Goal: Information Seeking & Learning: Stay updated

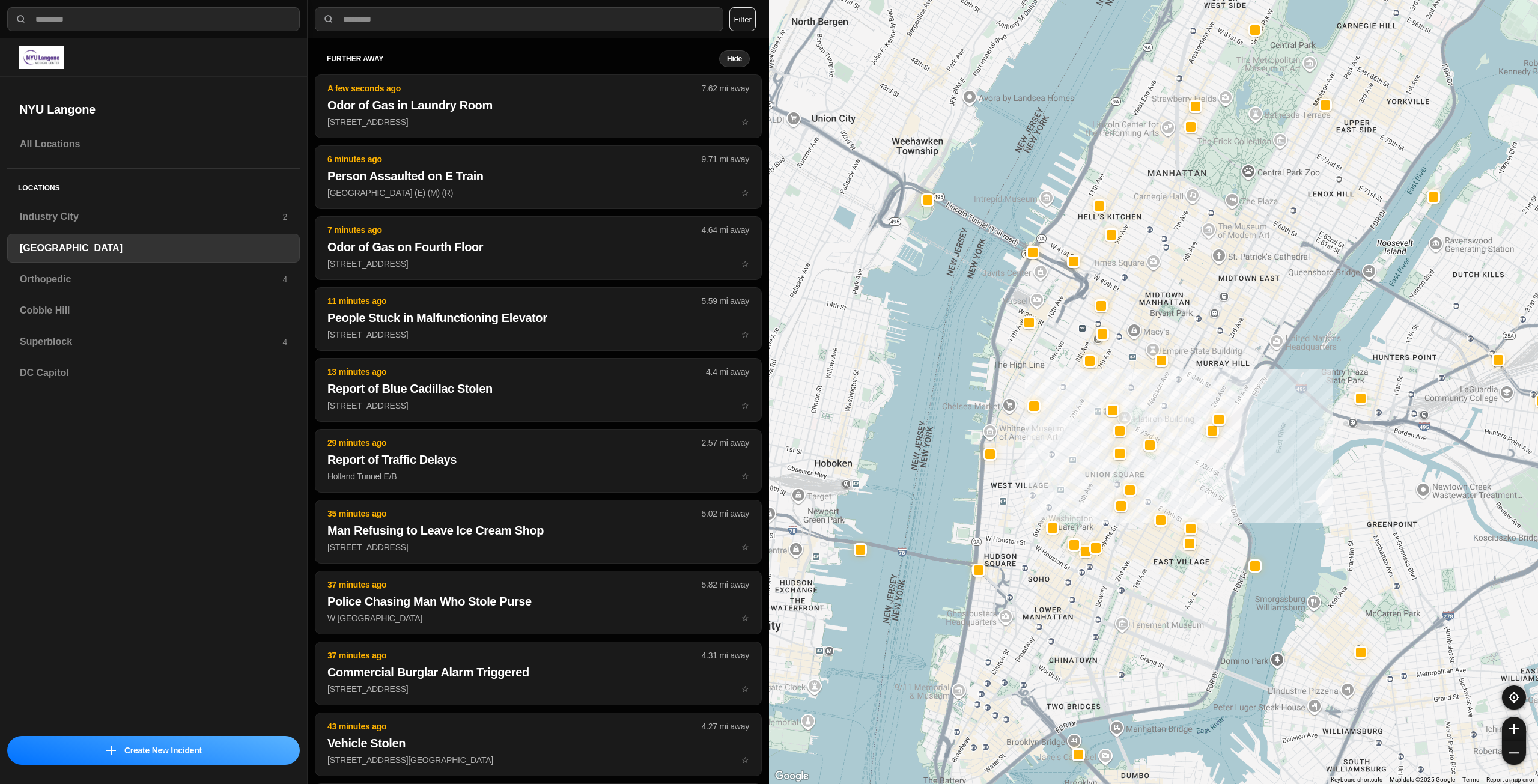
select select "*"
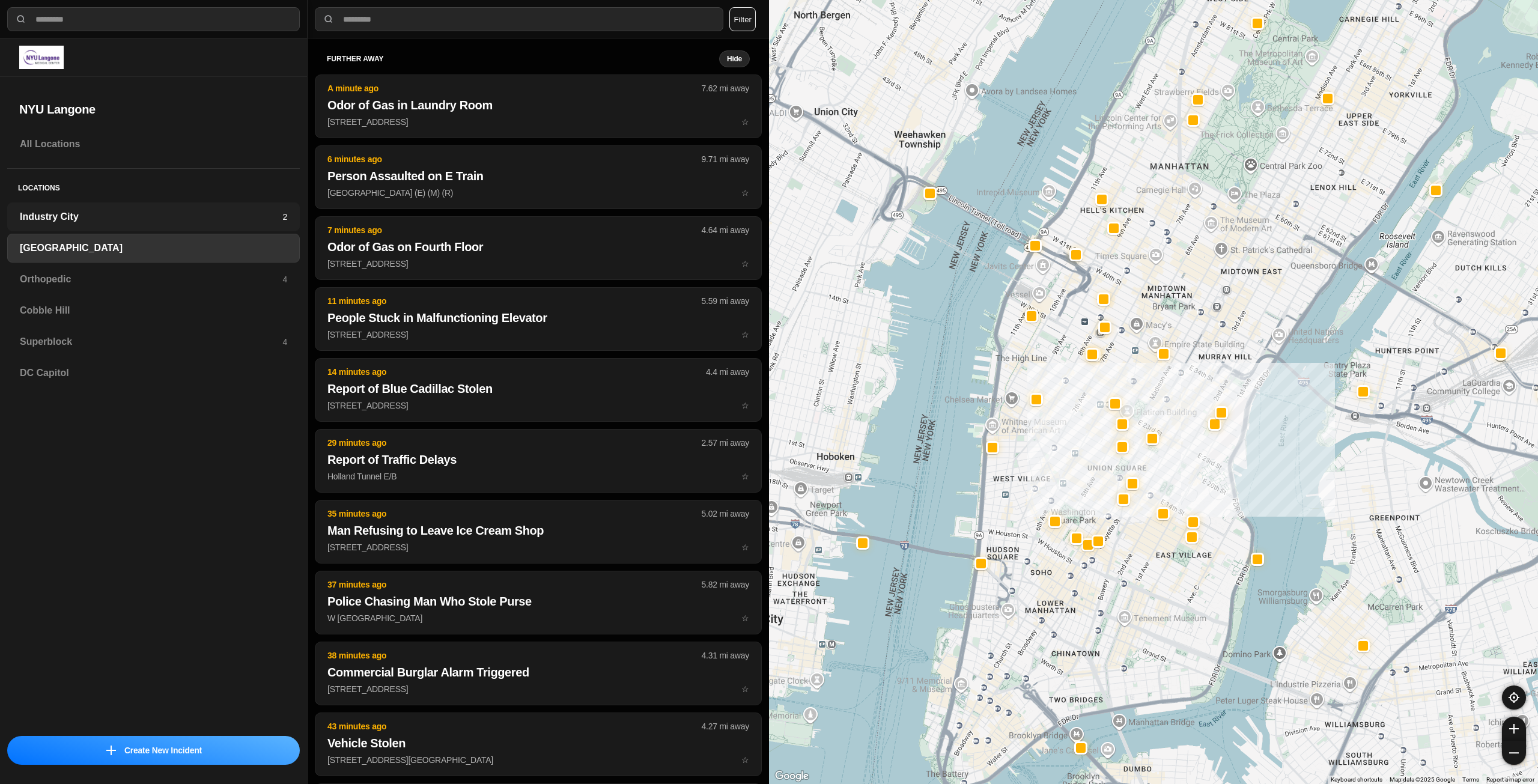
click at [129, 214] on h3 "Industry City" at bounding box center [151, 217] width 262 height 14
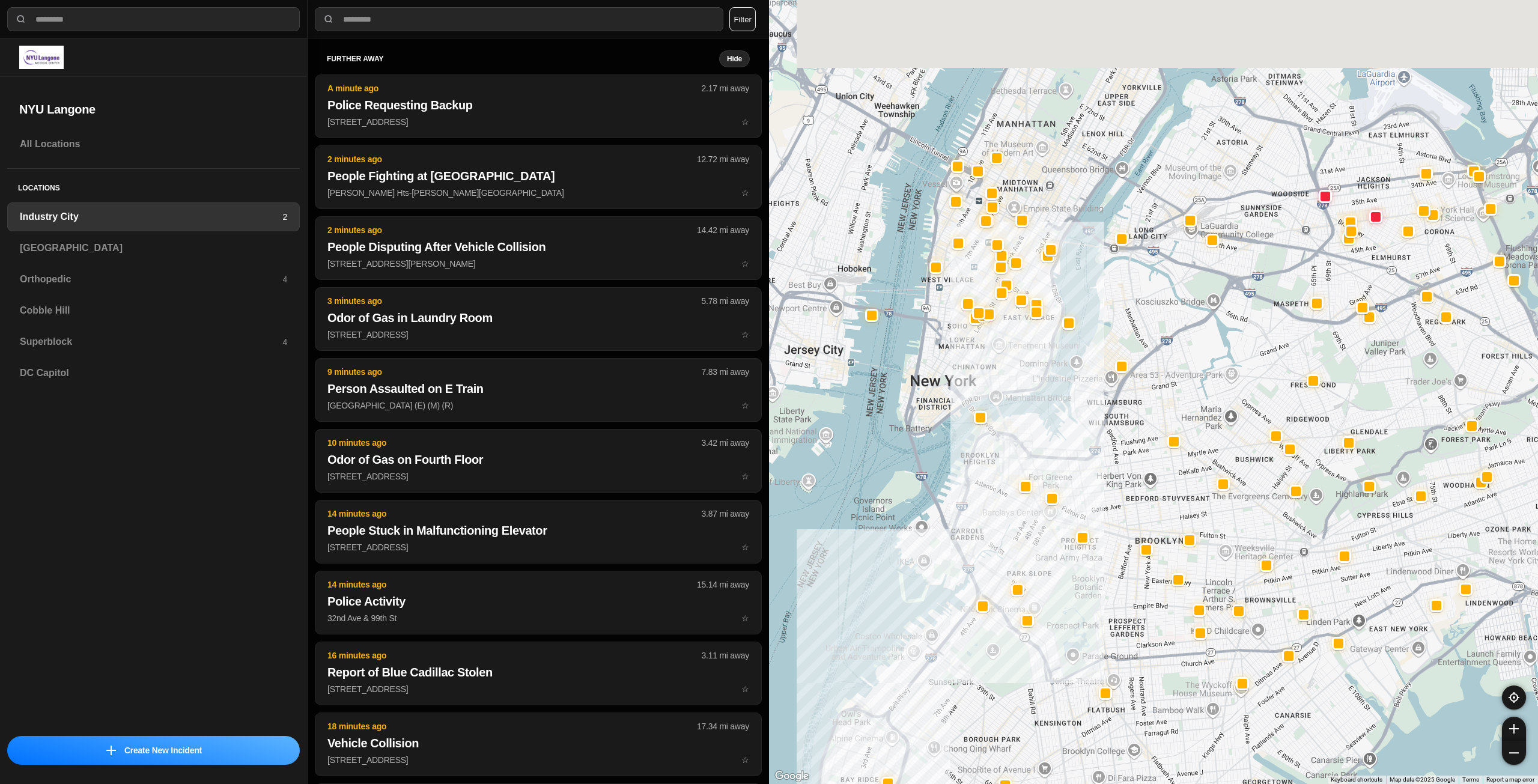
drag, startPoint x: 1008, startPoint y: 192, endPoint x: 1011, endPoint y: 349, distance: 157.0
click at [1010, 355] on div at bounding box center [1153, 392] width 769 height 784
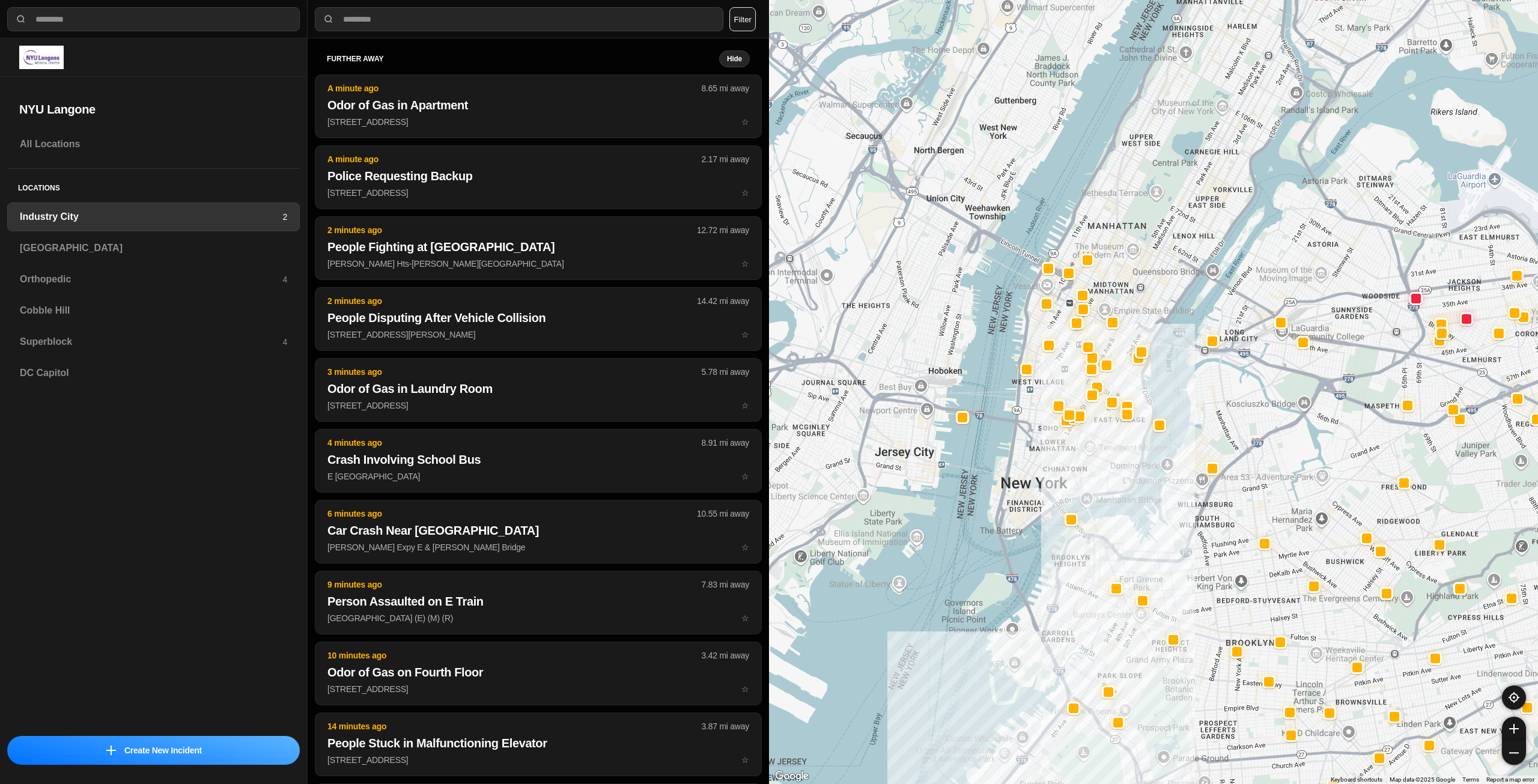
drag, startPoint x: 1034, startPoint y: 263, endPoint x: 1125, endPoint y: 350, distance: 125.9
click at [1124, 359] on div at bounding box center [1153, 392] width 769 height 784
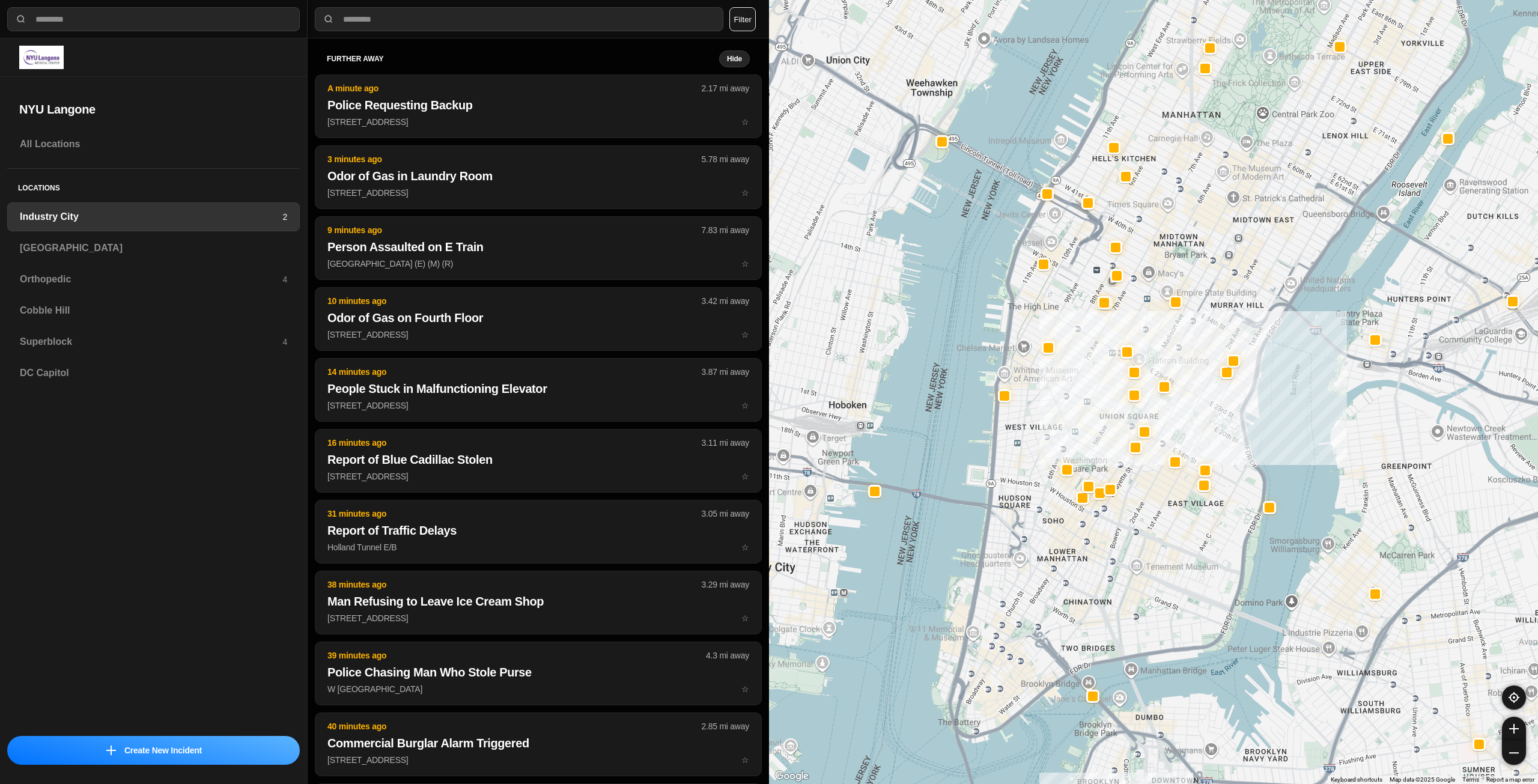
drag, startPoint x: 1188, startPoint y: 329, endPoint x: 1209, endPoint y: 322, distance: 22.1
click at [1209, 322] on div "757 people" at bounding box center [1153, 392] width 769 height 784
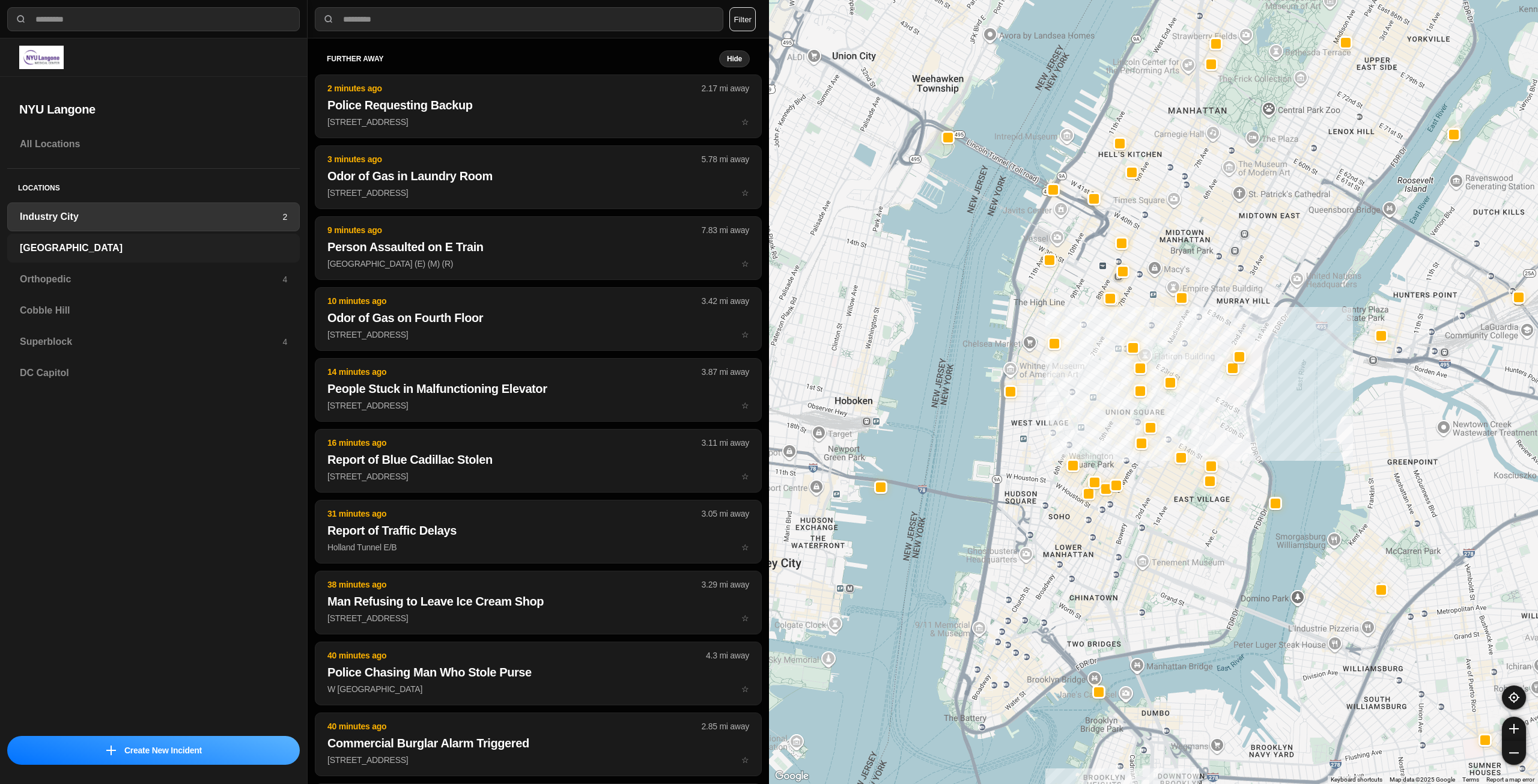
click at [146, 241] on h3 "[GEOGRAPHIC_DATA]" at bounding box center [154, 248] width 267 height 14
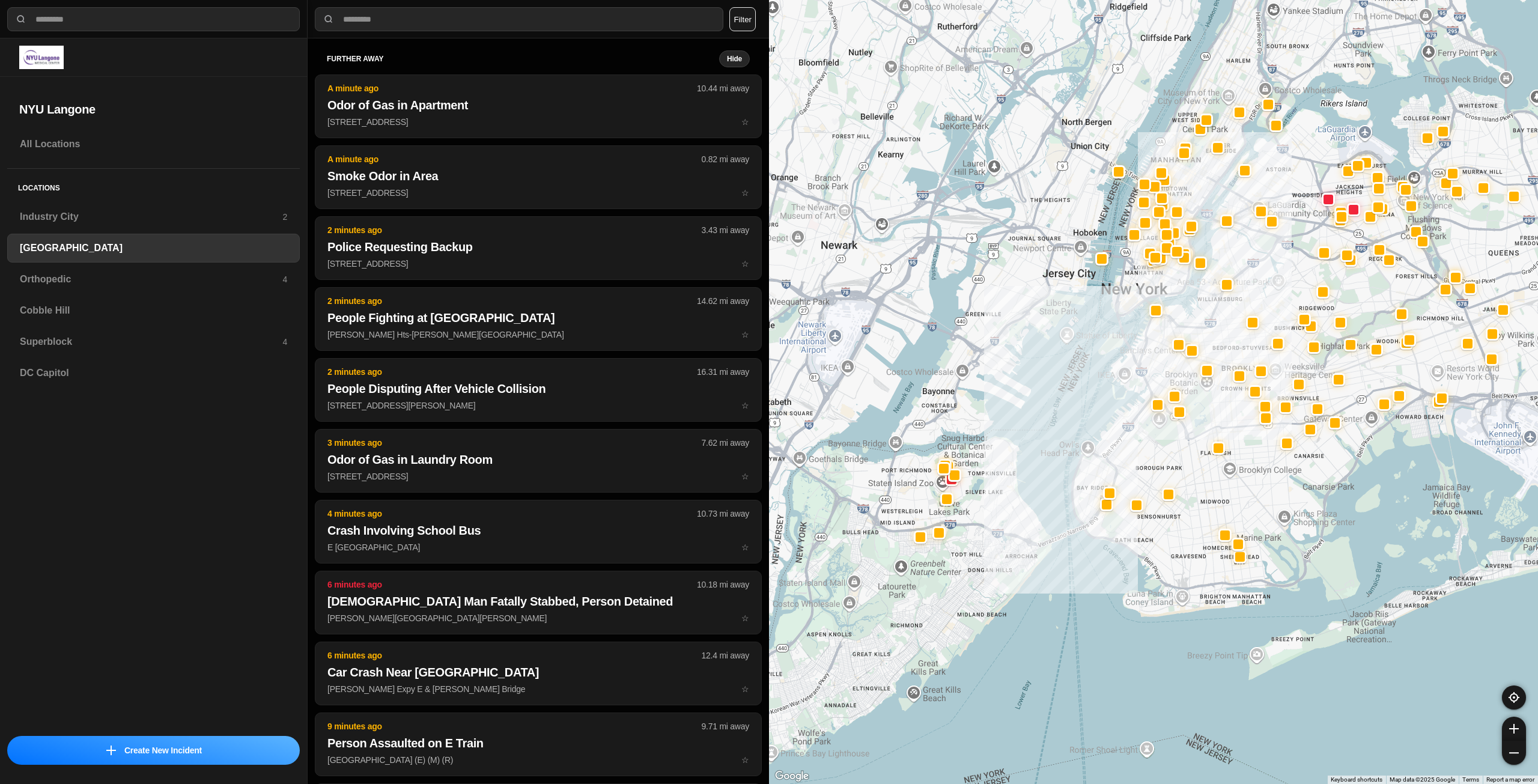
drag, startPoint x: 1217, startPoint y: 407, endPoint x: 1213, endPoint y: 457, distance: 50.2
click at [1213, 457] on div at bounding box center [1153, 392] width 769 height 784
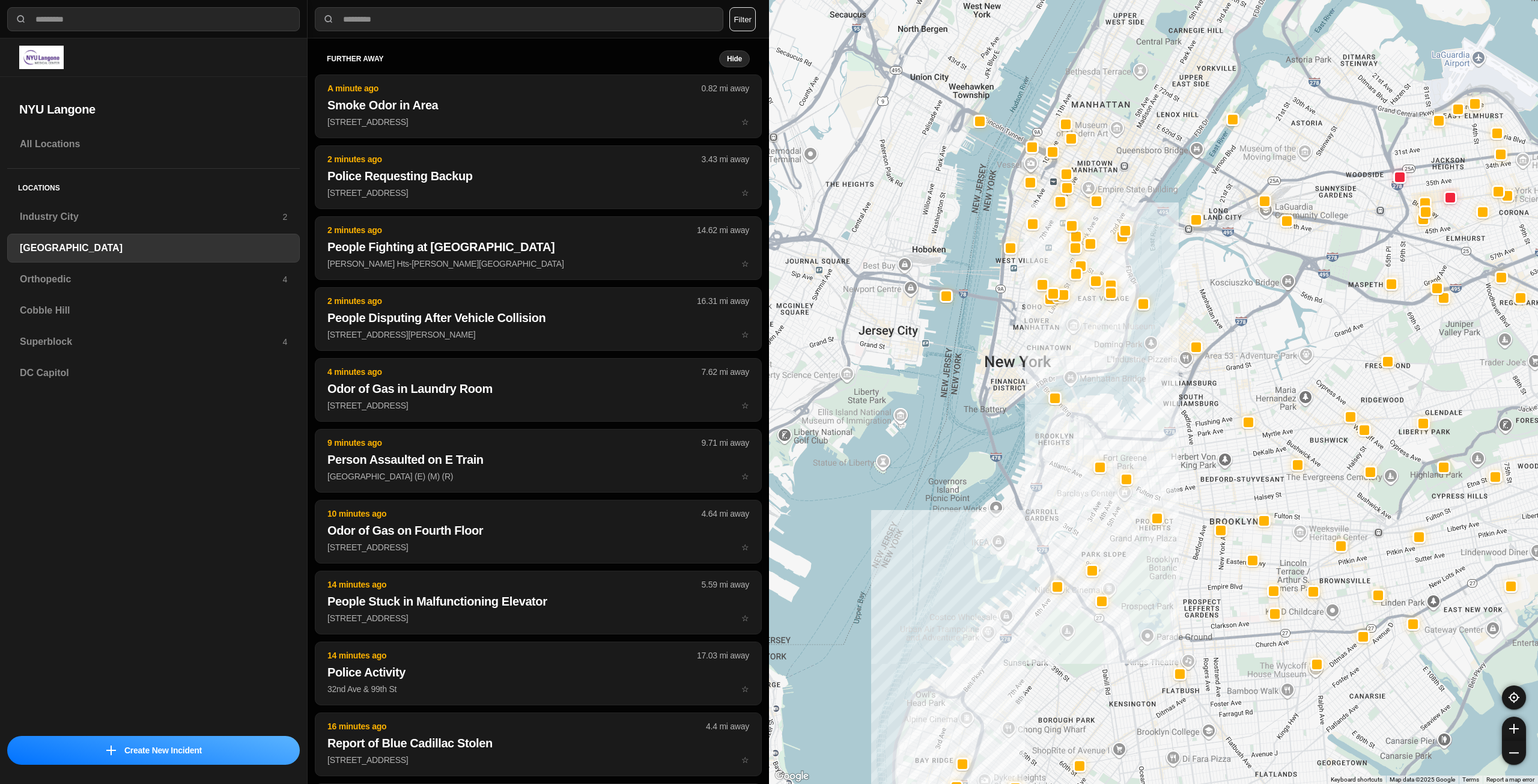
drag, startPoint x: 1105, startPoint y: 282, endPoint x: 1099, endPoint y: 340, distance: 58.3
click at [1099, 340] on div at bounding box center [1153, 392] width 769 height 784
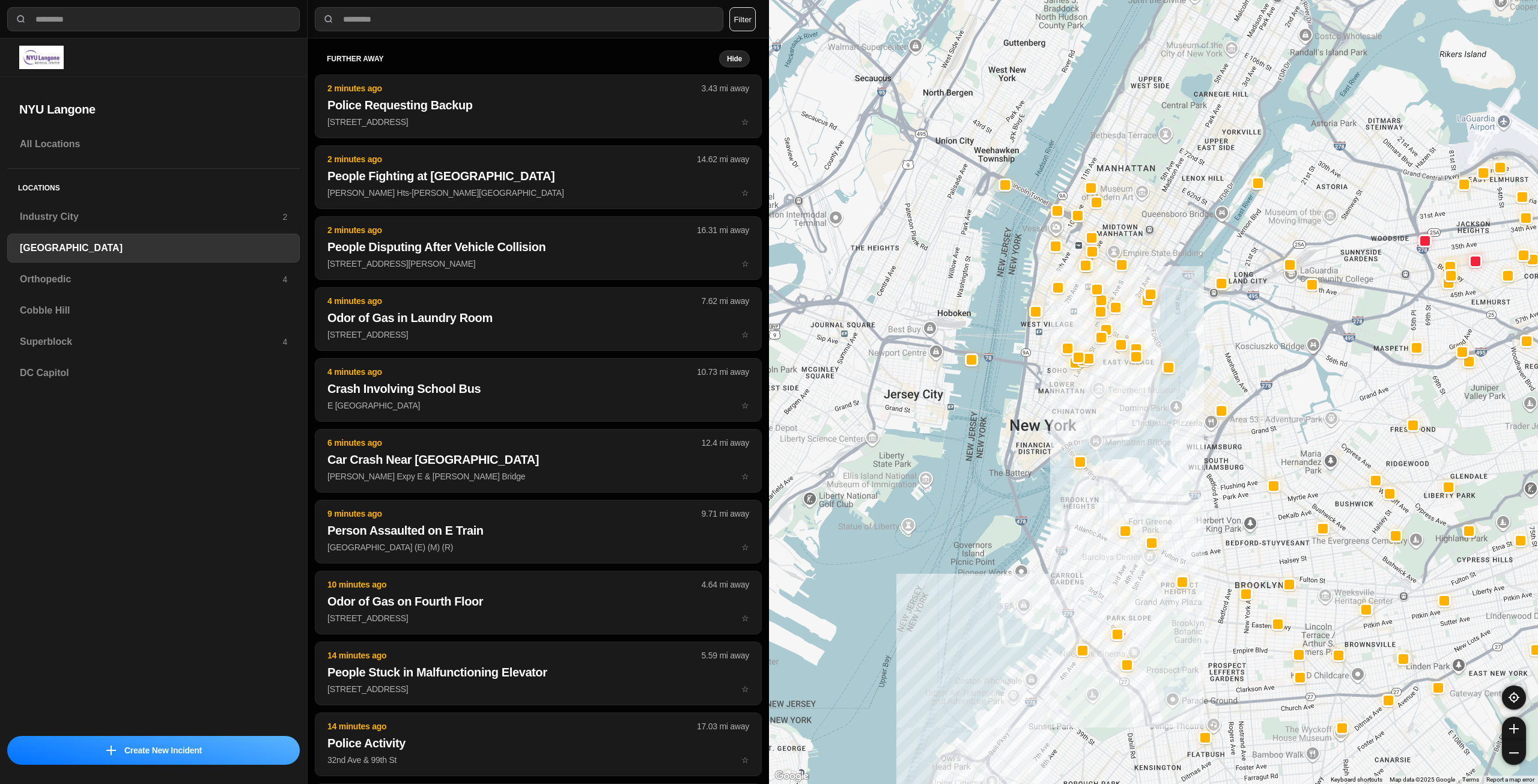
drag, startPoint x: 1114, startPoint y: 156, endPoint x: 1143, endPoint y: 222, distance: 72.1
click at [1143, 222] on div at bounding box center [1153, 392] width 769 height 784
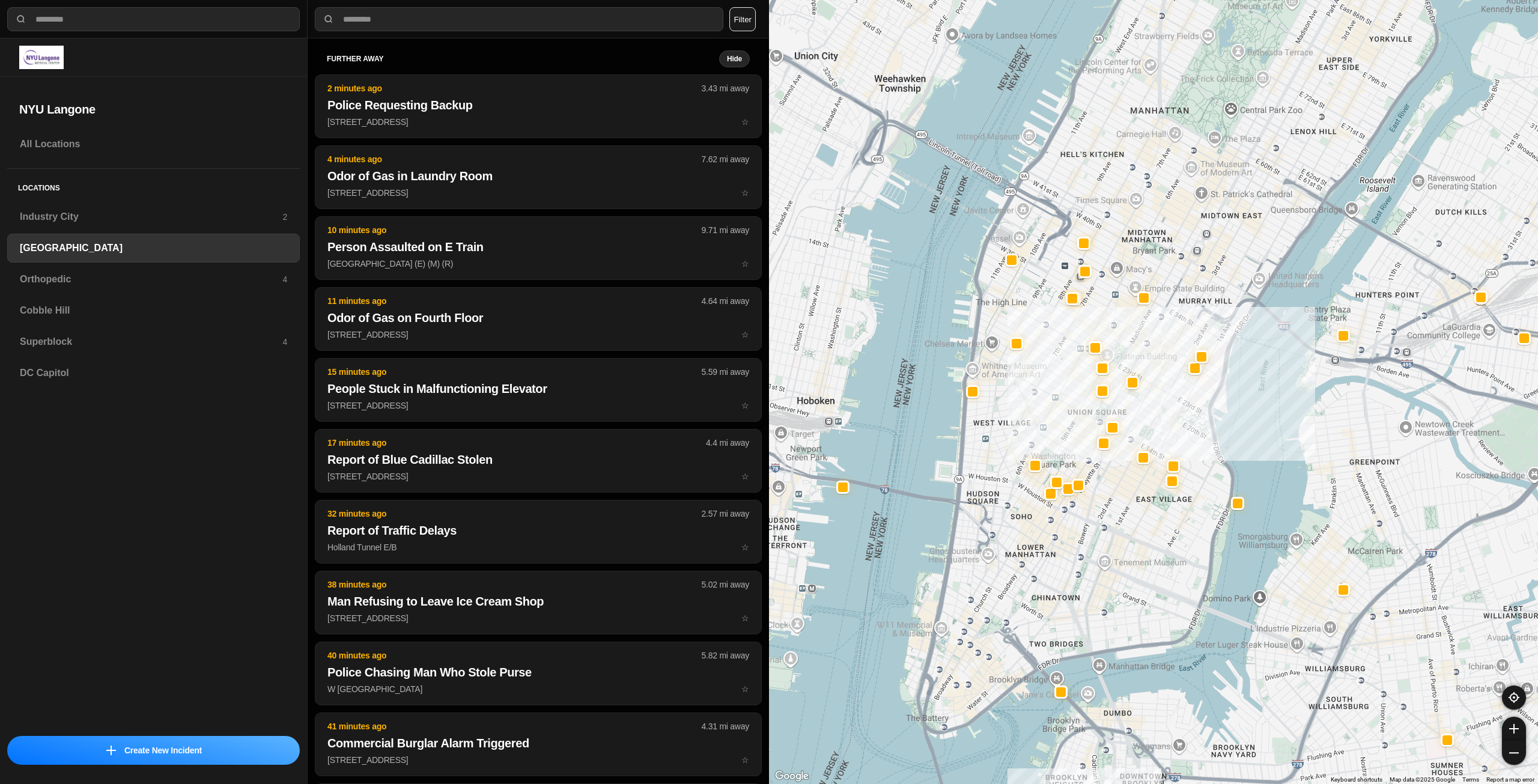
drag, startPoint x: 1108, startPoint y: 556, endPoint x: 1103, endPoint y: 572, distance: 16.8
click at [1103, 572] on div "421 people" at bounding box center [1153, 392] width 769 height 784
click at [192, 290] on div "Orthopedic 4" at bounding box center [154, 279] width 292 height 29
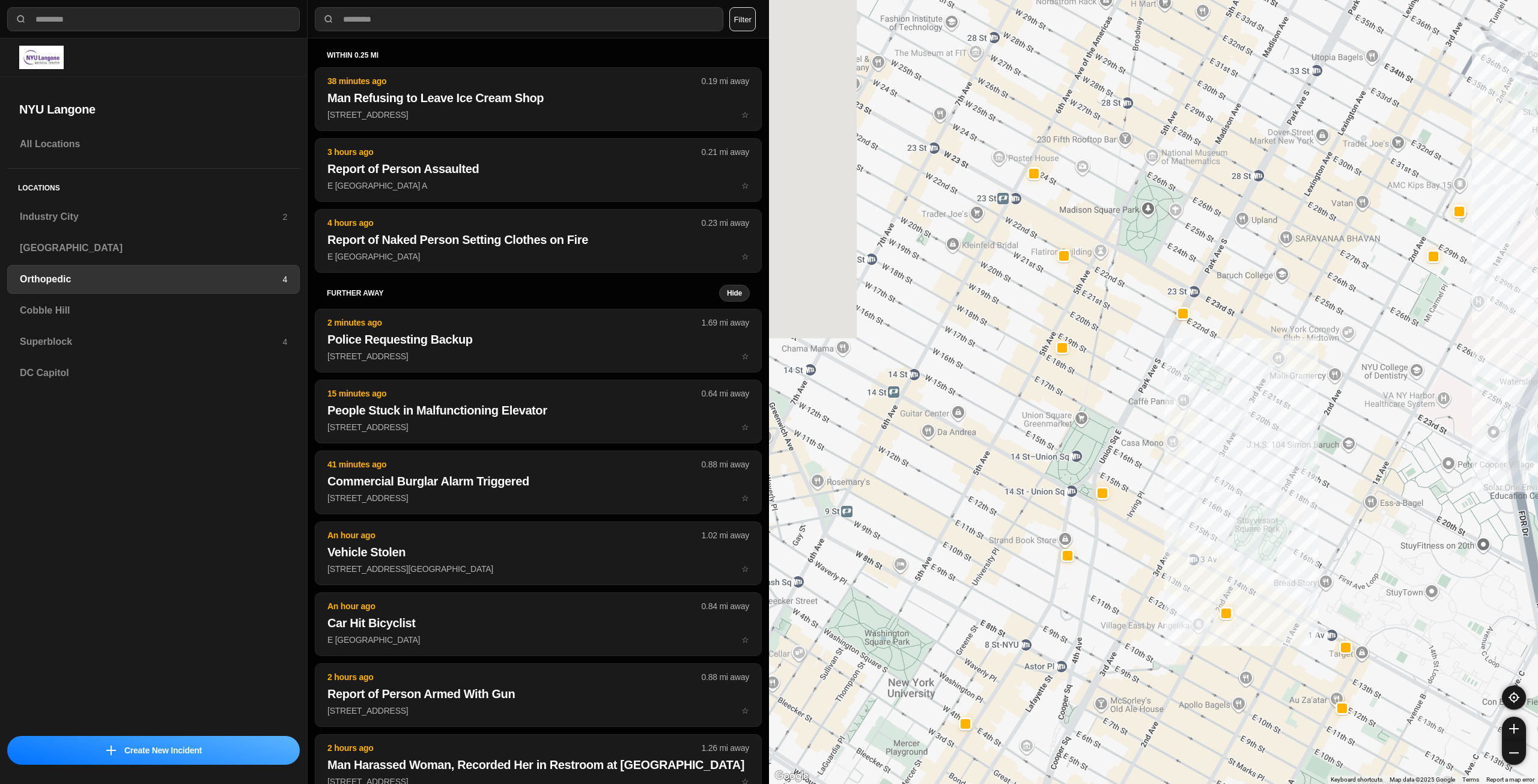
drag, startPoint x: 1157, startPoint y: 523, endPoint x: 1178, endPoint y: 484, distance: 44.3
click at [1178, 522] on div at bounding box center [1153, 392] width 769 height 784
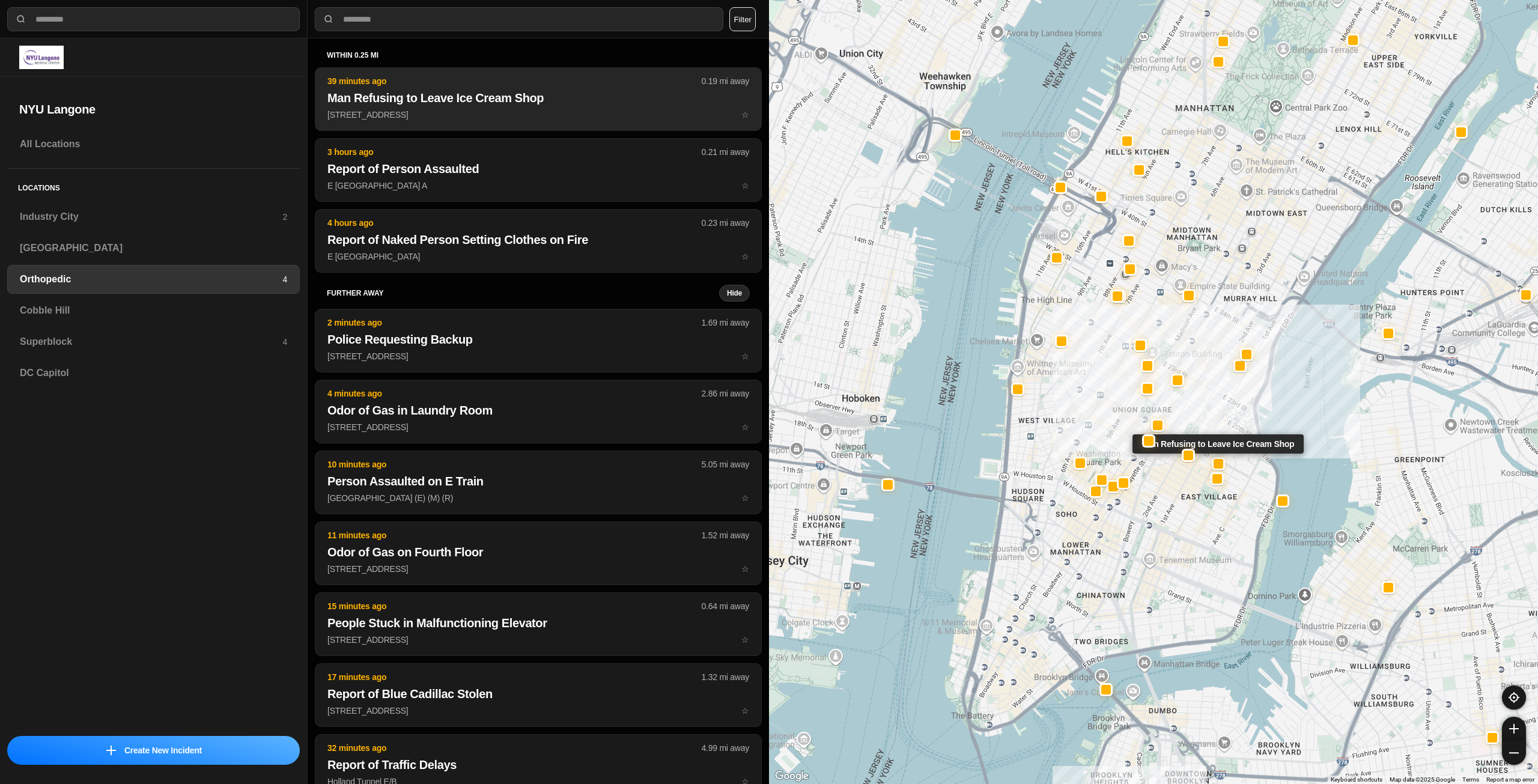
click at [520, 98] on h2 "Man Refusing to Leave Ice Cream Shop" at bounding box center [538, 97] width 422 height 17
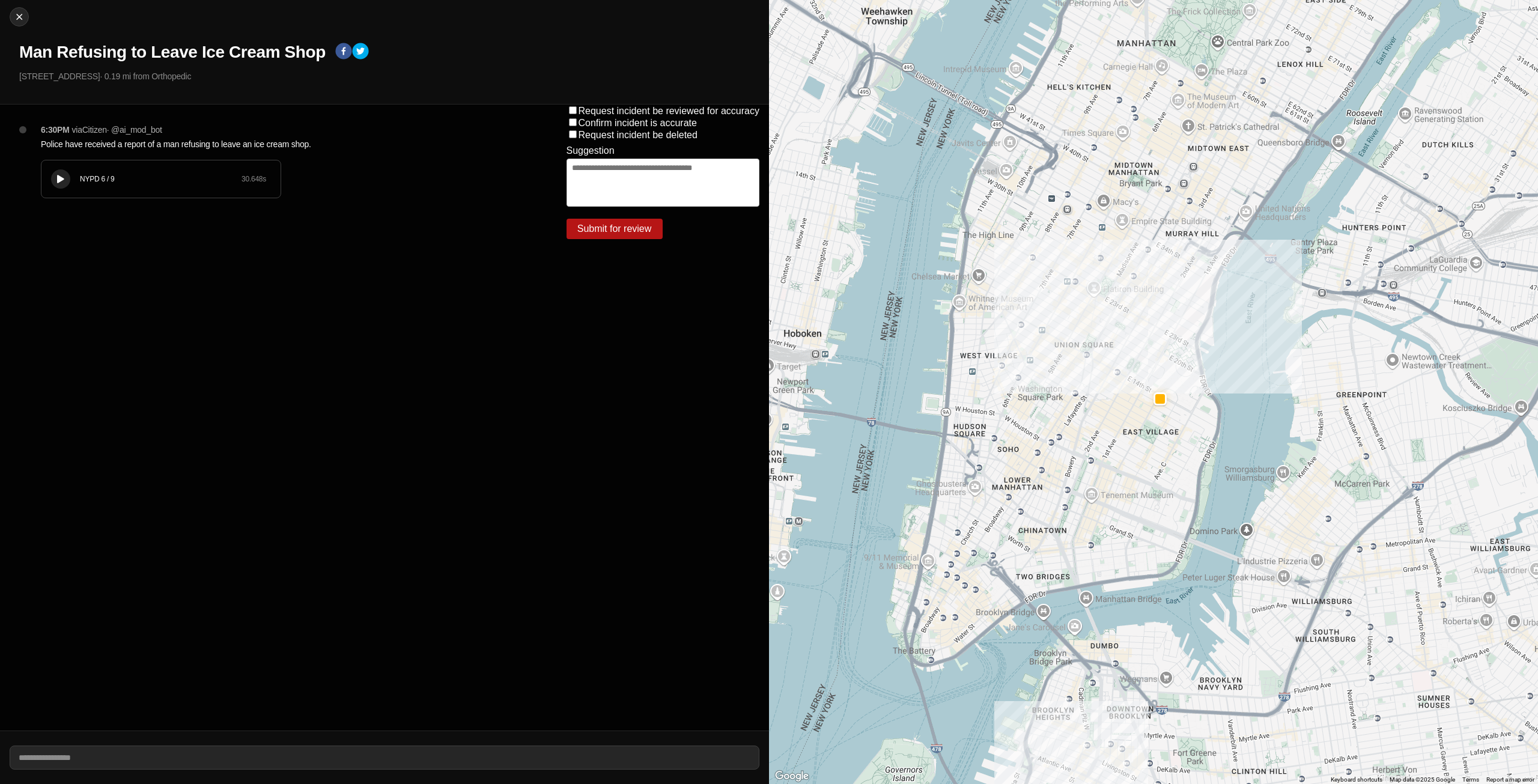
click at [55, 179] on div at bounding box center [61, 179] width 12 height 9
click at [22, 13] on img at bounding box center [19, 16] width 12 height 12
select select "*"
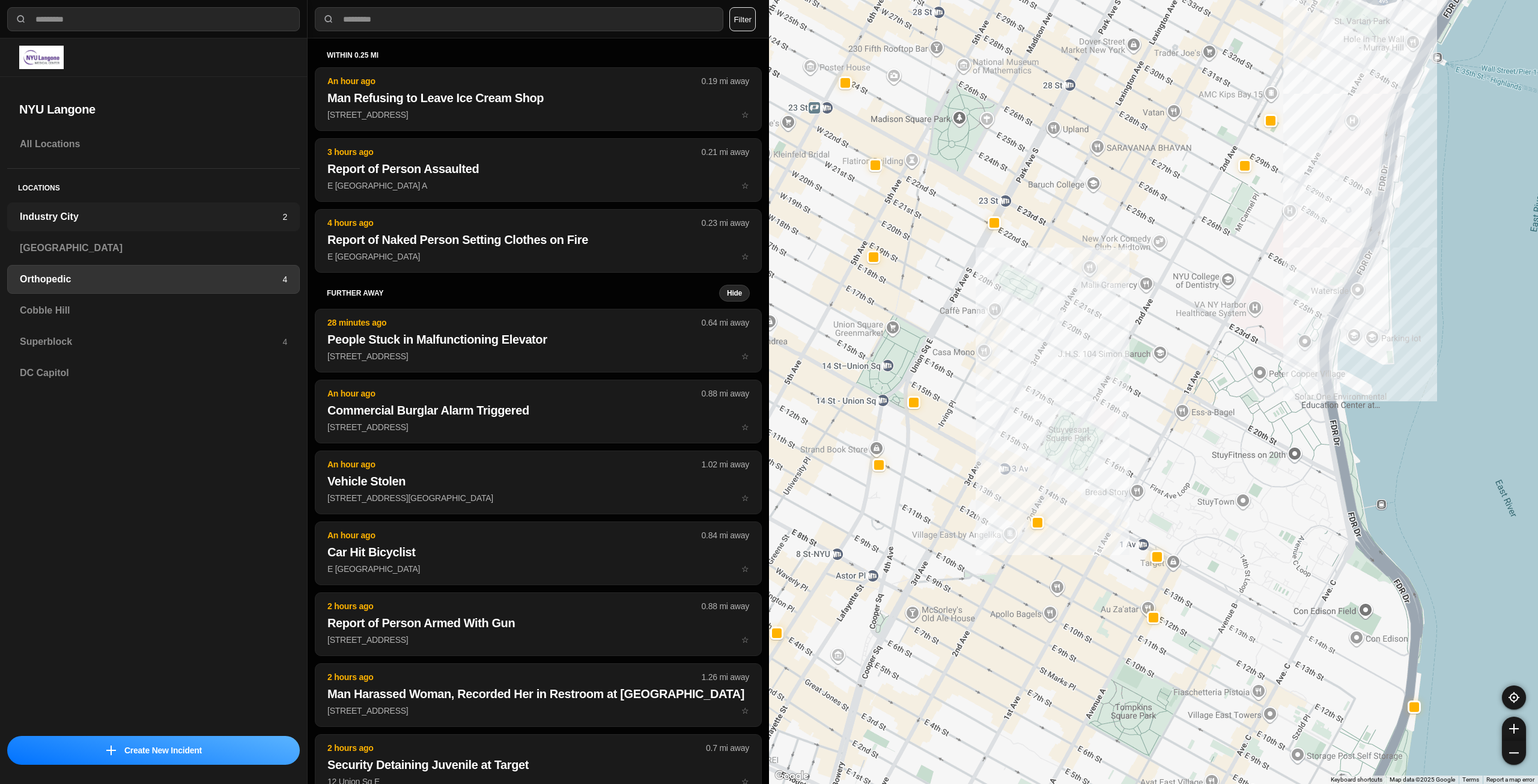
click at [127, 217] on h3 "Industry City" at bounding box center [151, 217] width 262 height 14
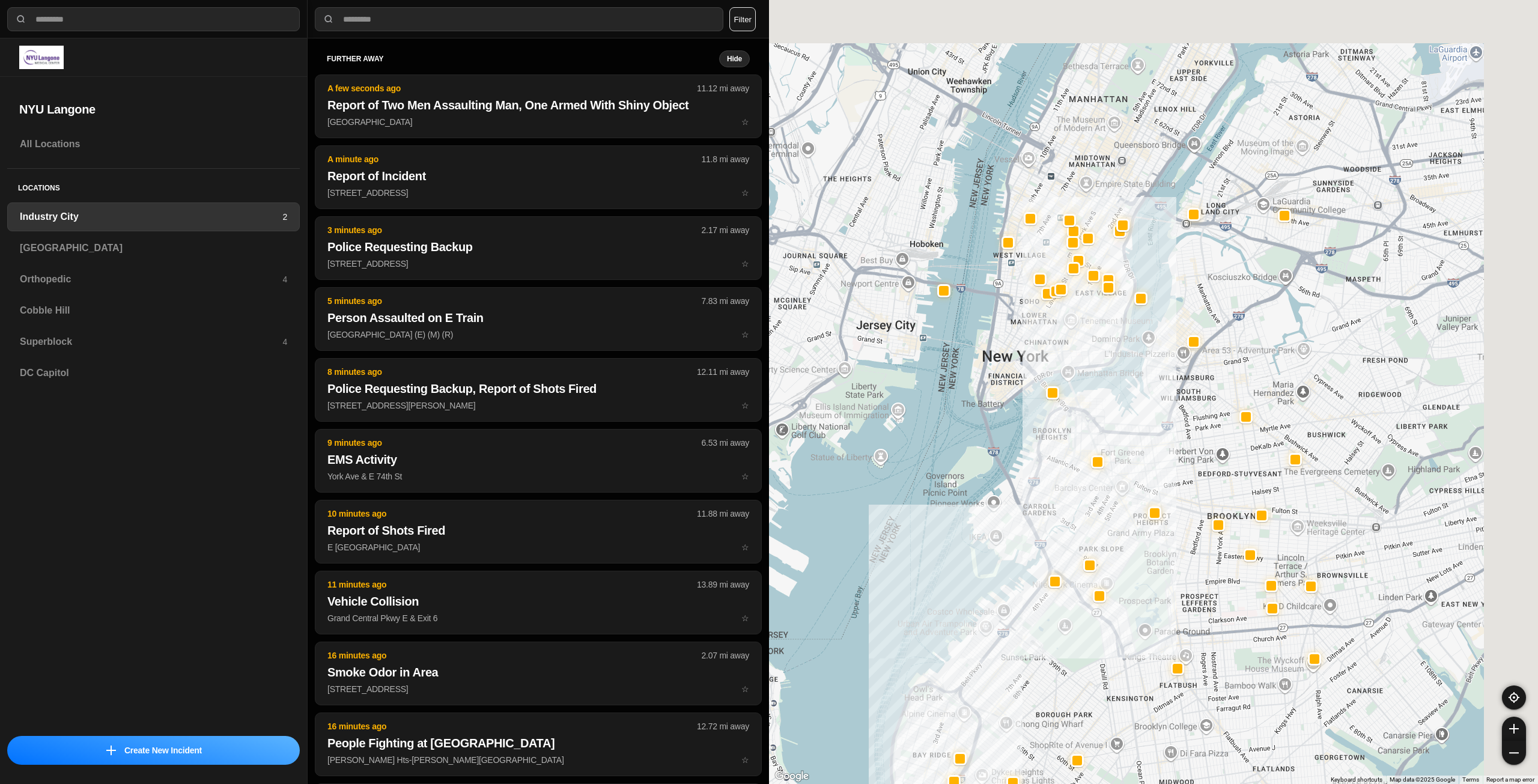
drag, startPoint x: 1159, startPoint y: 570, endPoint x: 1151, endPoint y: 575, distance: 9.4
click at [1151, 575] on div at bounding box center [1153, 392] width 769 height 784
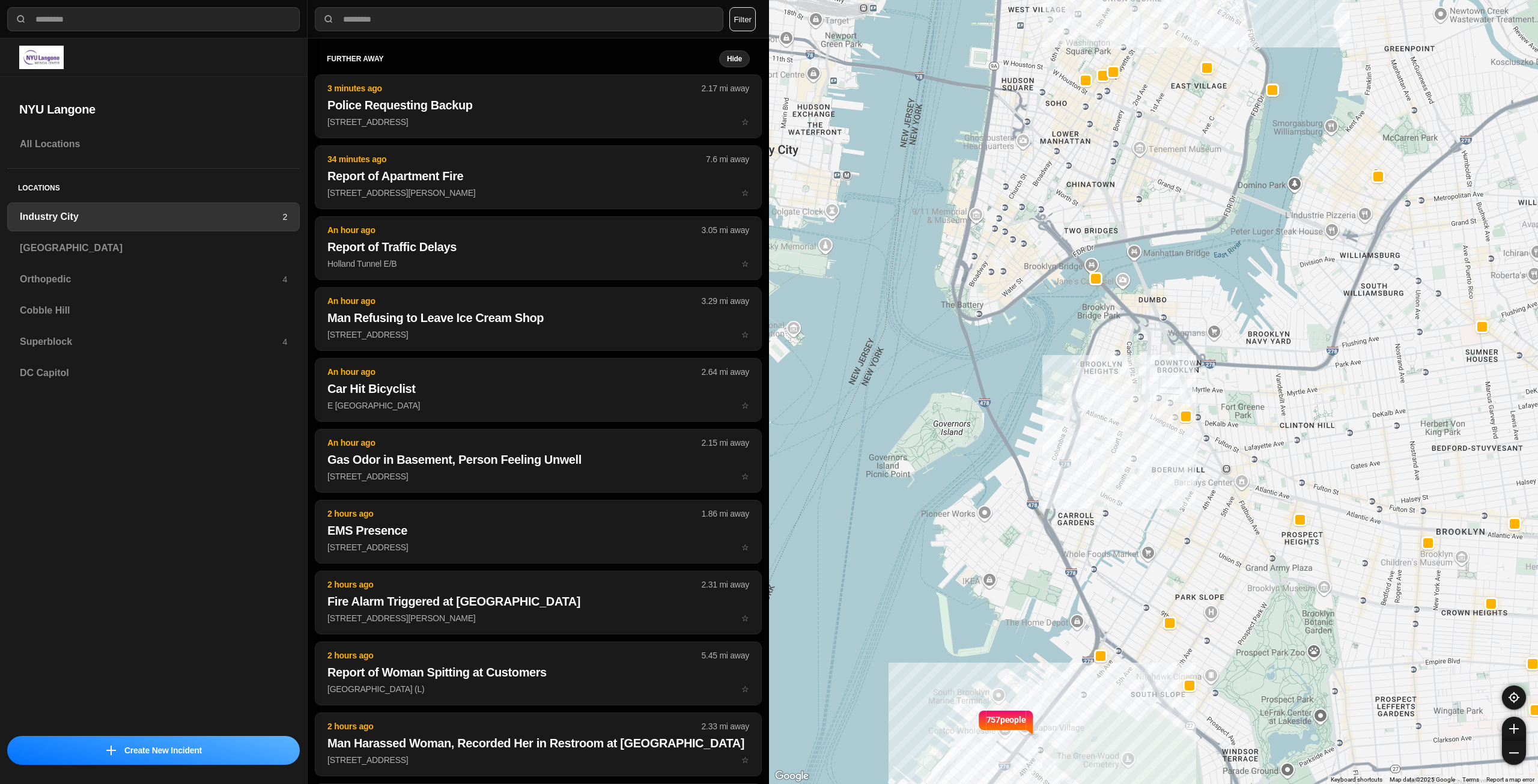
drag, startPoint x: 1129, startPoint y: 525, endPoint x: 1243, endPoint y: 565, distance: 120.8
click at [1239, 569] on div "757 people" at bounding box center [1153, 392] width 769 height 784
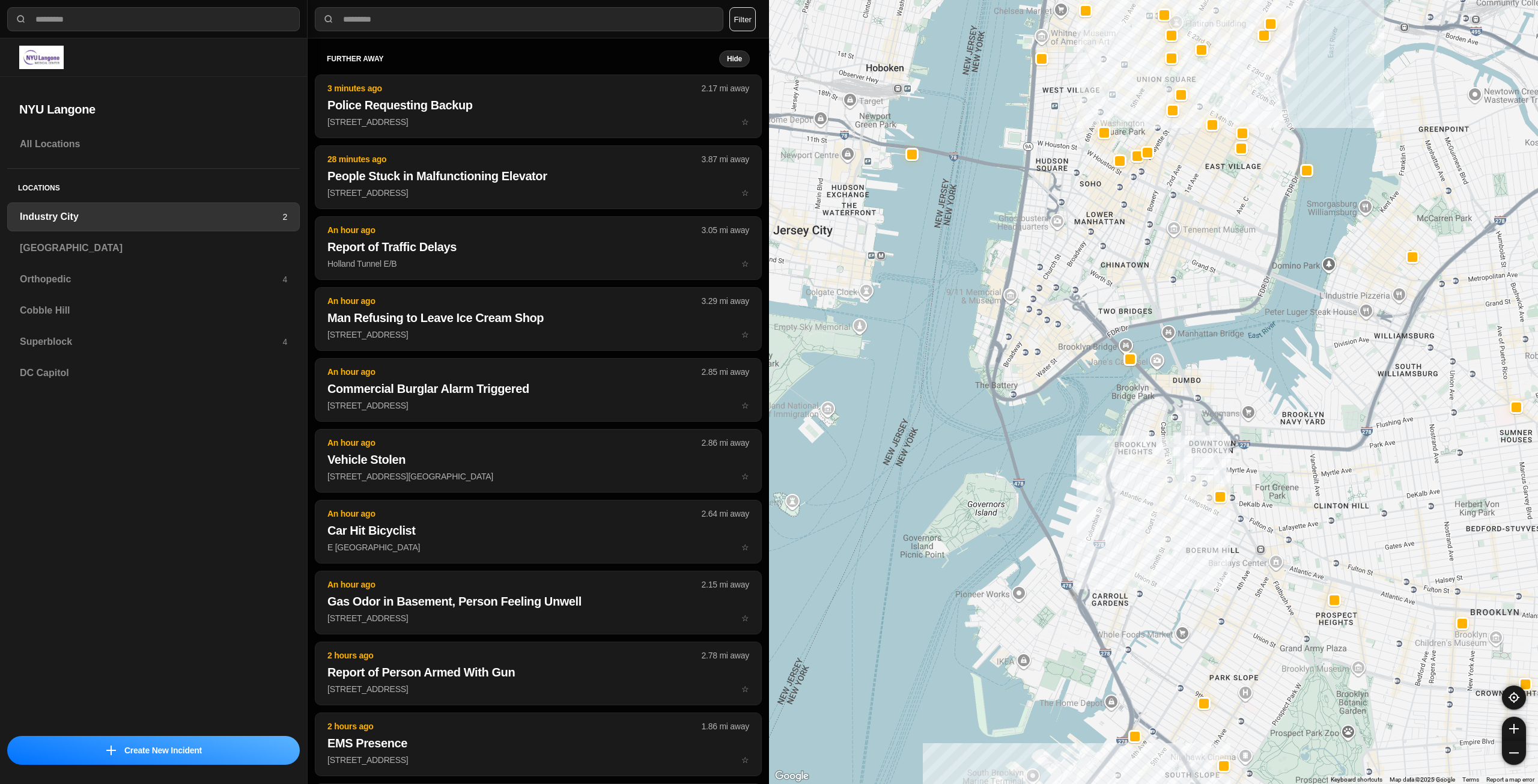
drag, startPoint x: 1219, startPoint y: 443, endPoint x: 1221, endPoint y: 459, distance: 16.1
click at [1221, 459] on div "757 people" at bounding box center [1153, 392] width 769 height 784
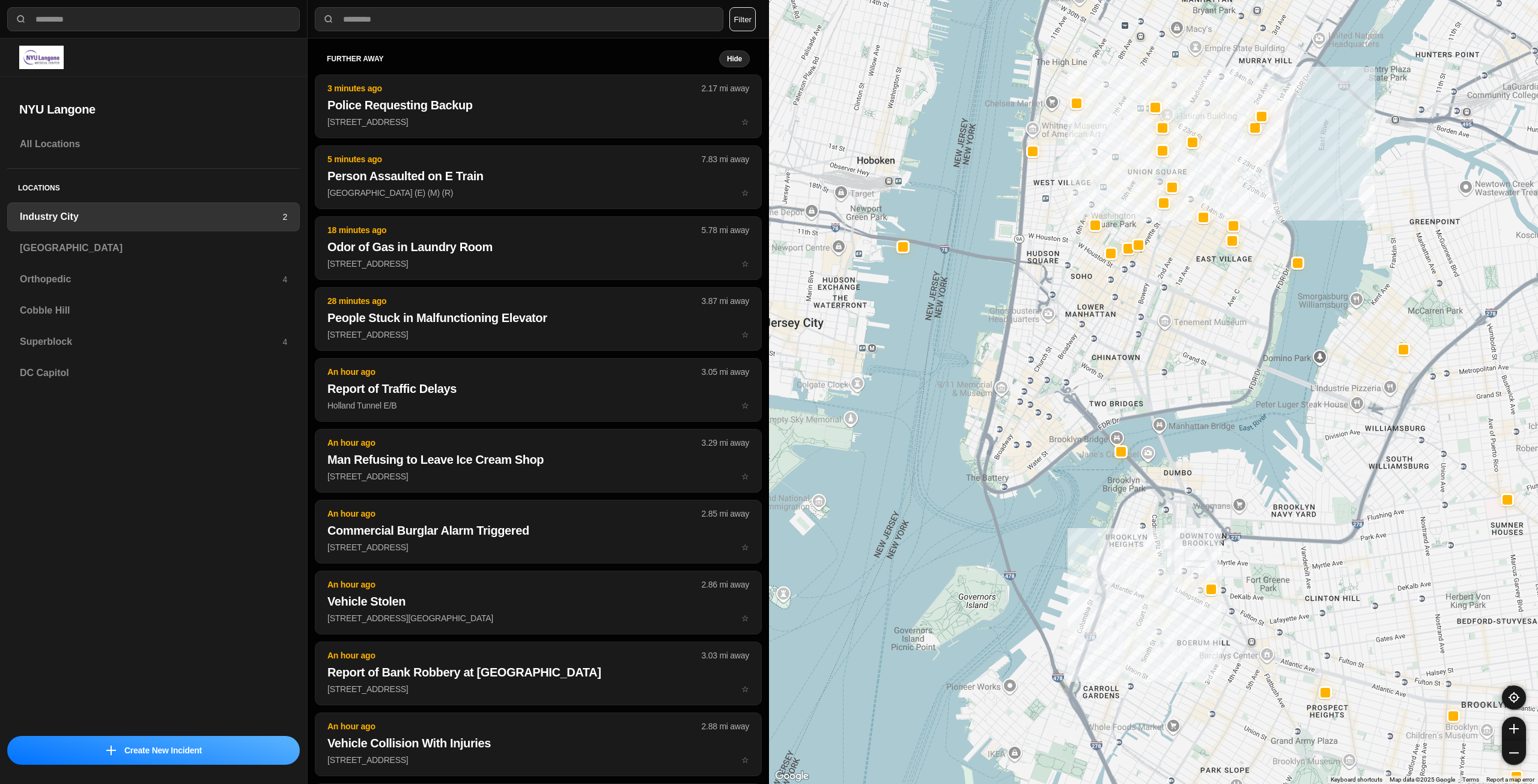
drag, startPoint x: 1228, startPoint y: 340, endPoint x: 1228, endPoint y: 384, distance: 44.0
click at [1228, 384] on div "757 people" at bounding box center [1153, 392] width 769 height 784
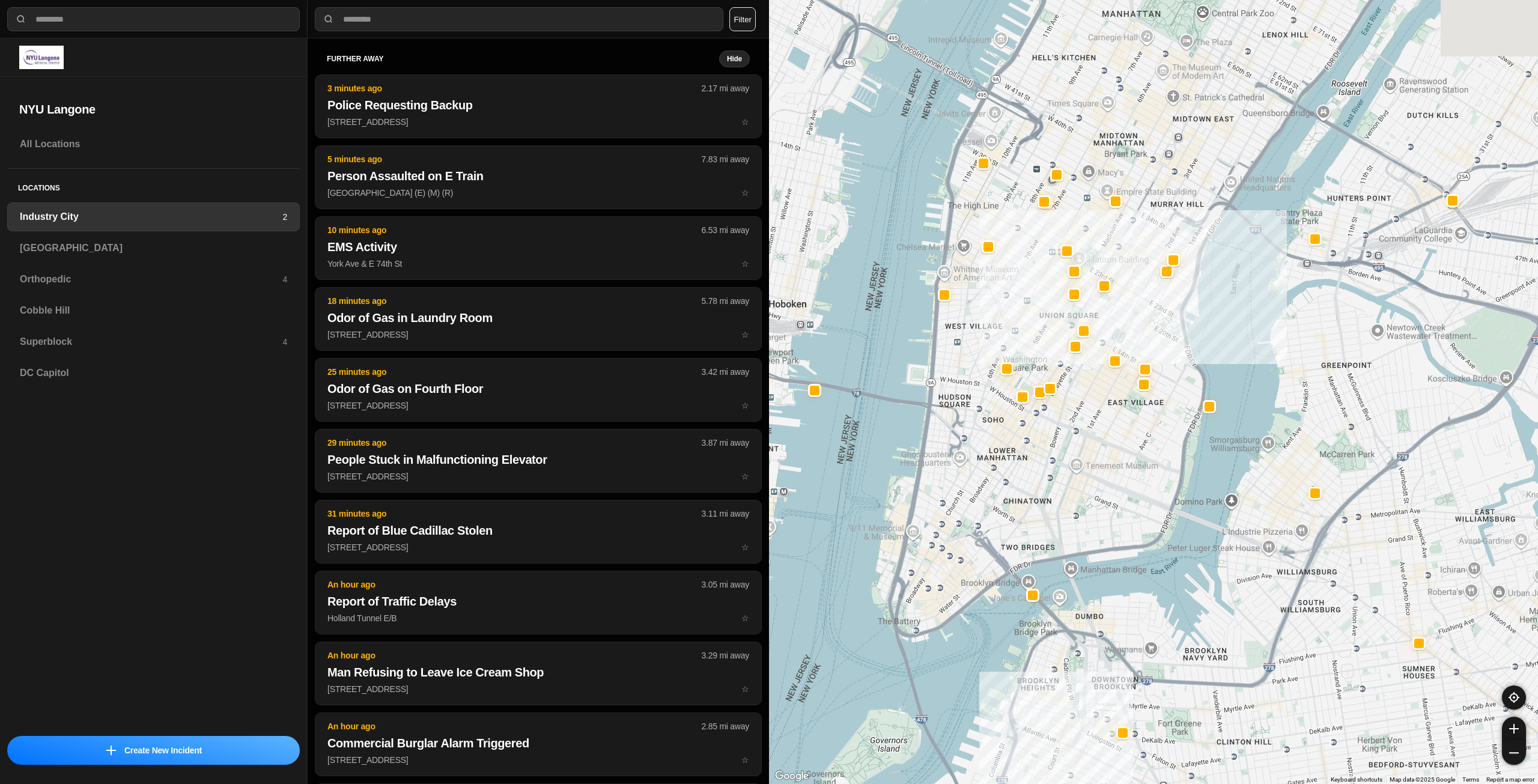
drag, startPoint x: 1173, startPoint y: 299, endPoint x: 1078, endPoint y: 463, distance: 189.5
click at [1078, 463] on div "757 people" at bounding box center [1153, 392] width 769 height 784
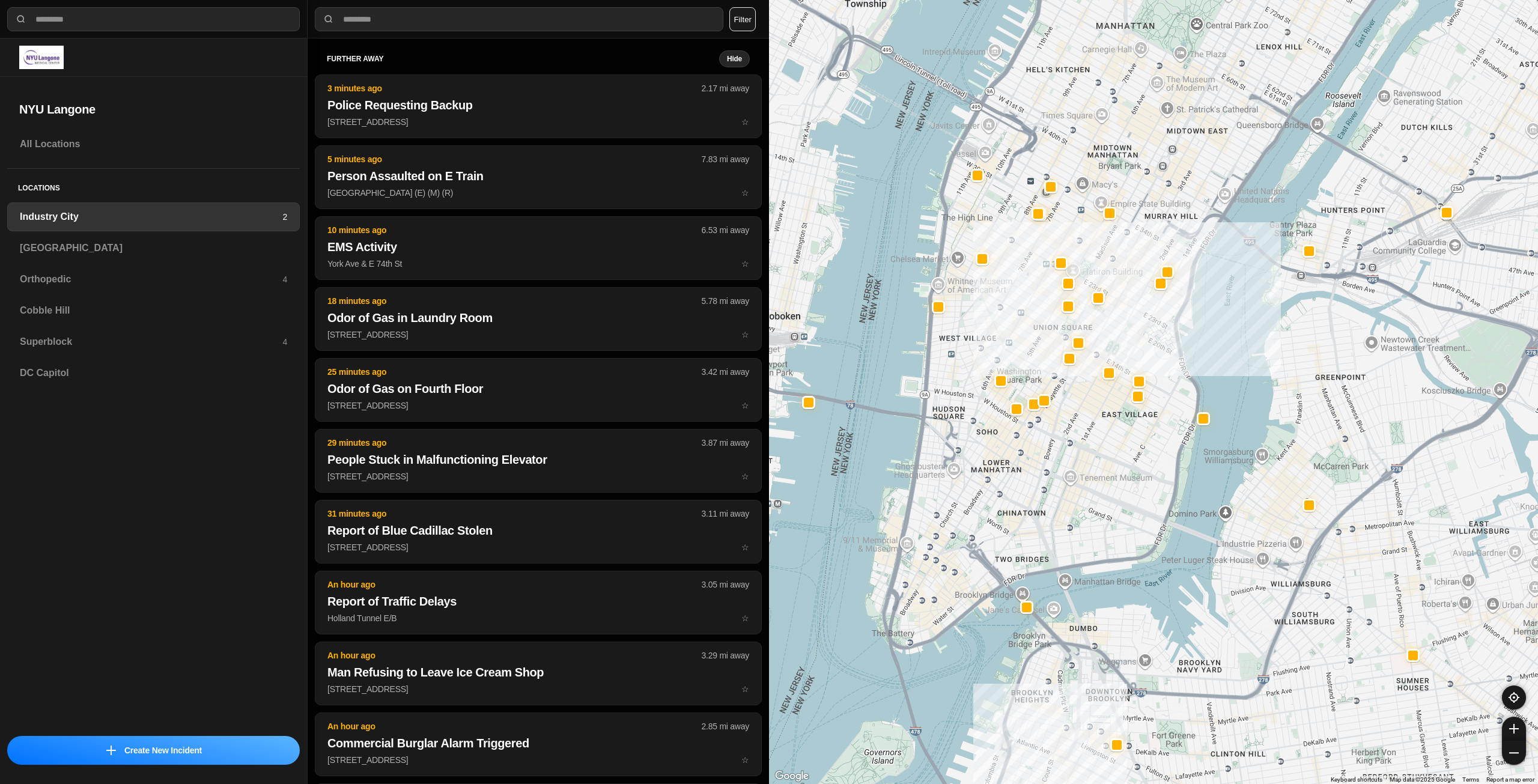
drag, startPoint x: 1133, startPoint y: 347, endPoint x: 1141, endPoint y: 401, distance: 54.6
click at [1141, 401] on div "757 people" at bounding box center [1153, 392] width 769 height 784
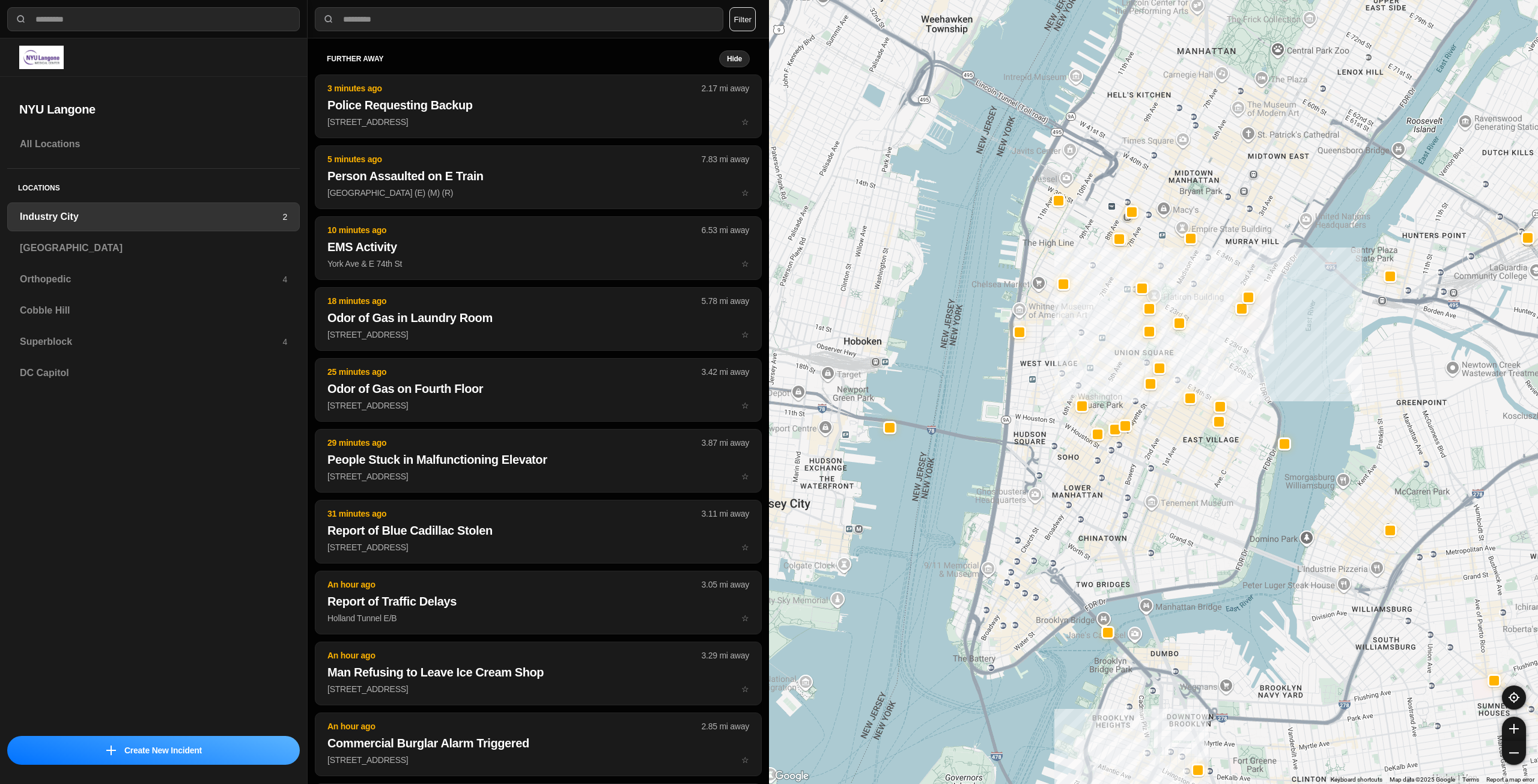
drag, startPoint x: 1213, startPoint y: 367, endPoint x: 1229, endPoint y: 355, distance: 20.0
click at [1229, 355] on div "757 people" at bounding box center [1153, 392] width 769 height 784
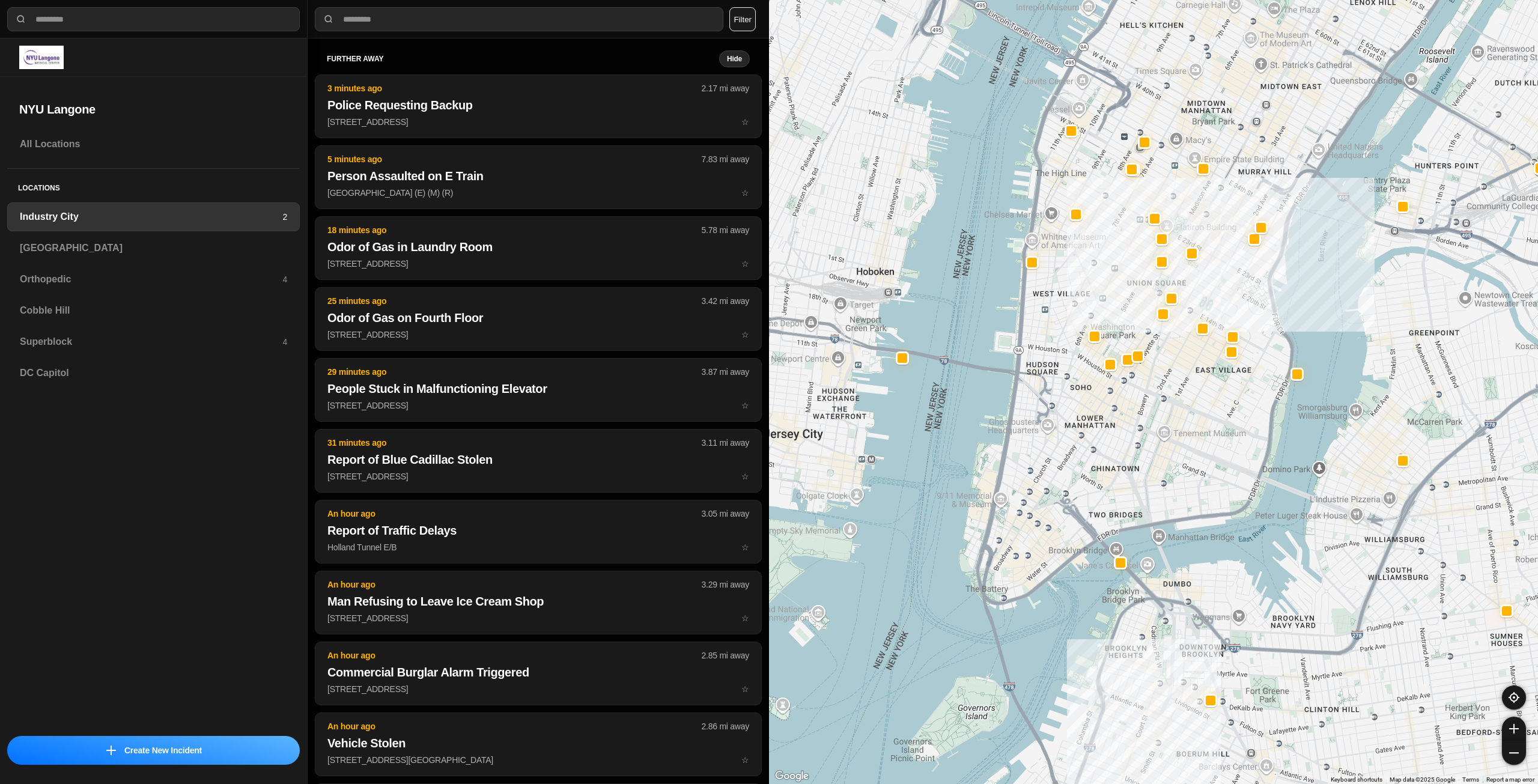
drag, startPoint x: 1133, startPoint y: 527, endPoint x: 1136, endPoint y: 467, distance: 60.1
click at [1135, 466] on div "757 people" at bounding box center [1153, 392] width 769 height 784
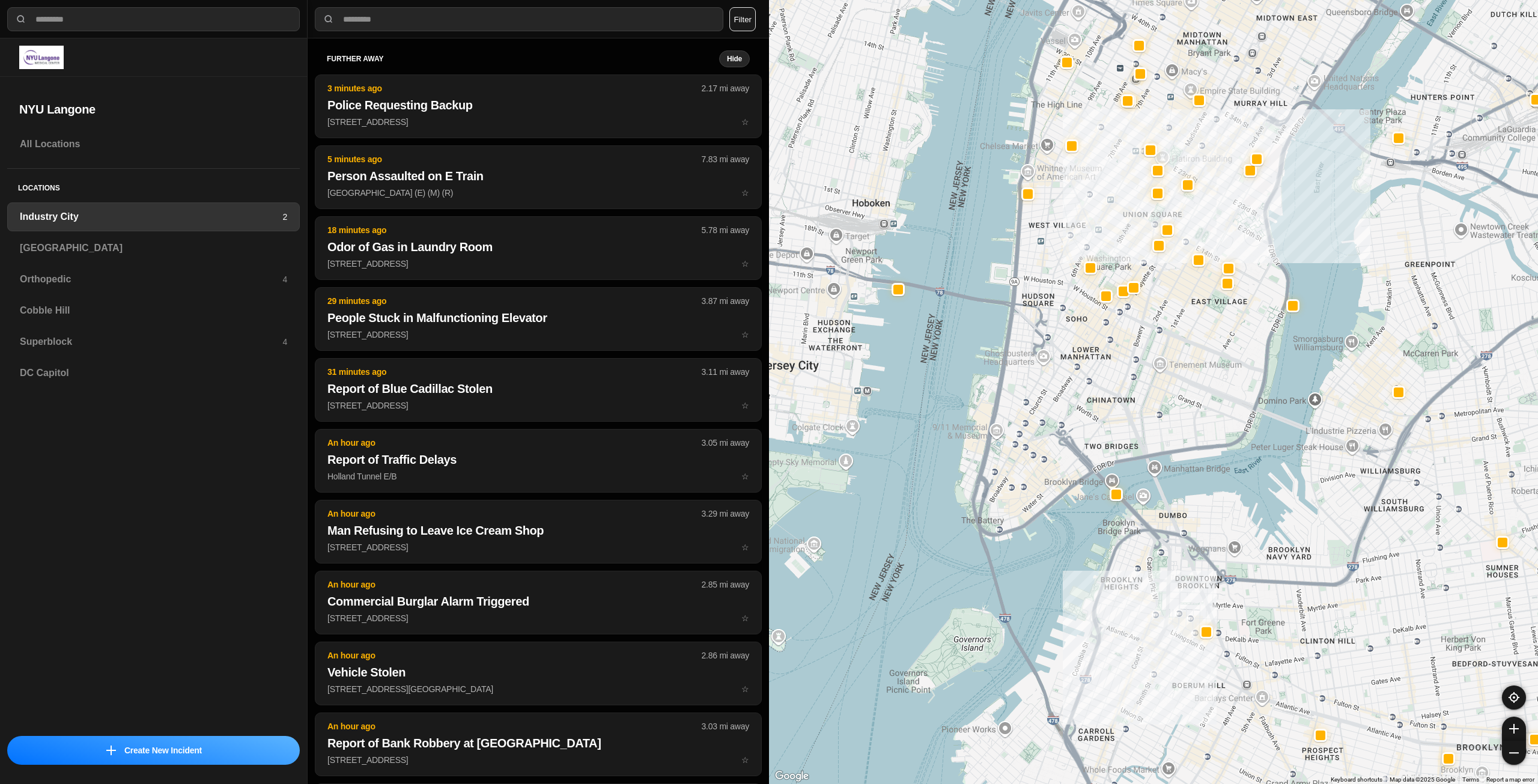
drag, startPoint x: 1198, startPoint y: 490, endPoint x: 1189, endPoint y: 418, distance: 72.6
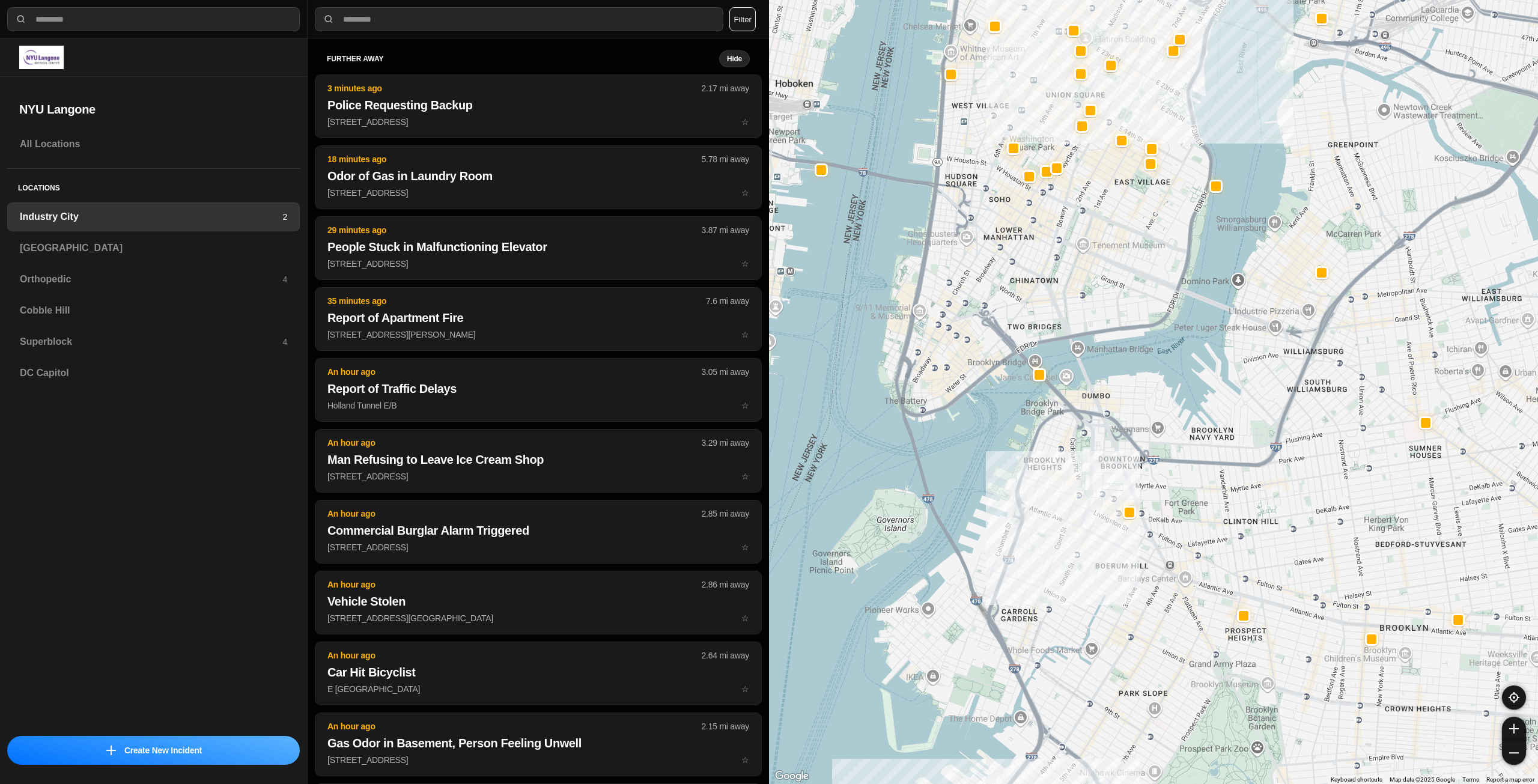
drag, startPoint x: 1322, startPoint y: 660, endPoint x: 1244, endPoint y: 540, distance: 143.1
